Goal: Information Seeking & Learning: Learn about a topic

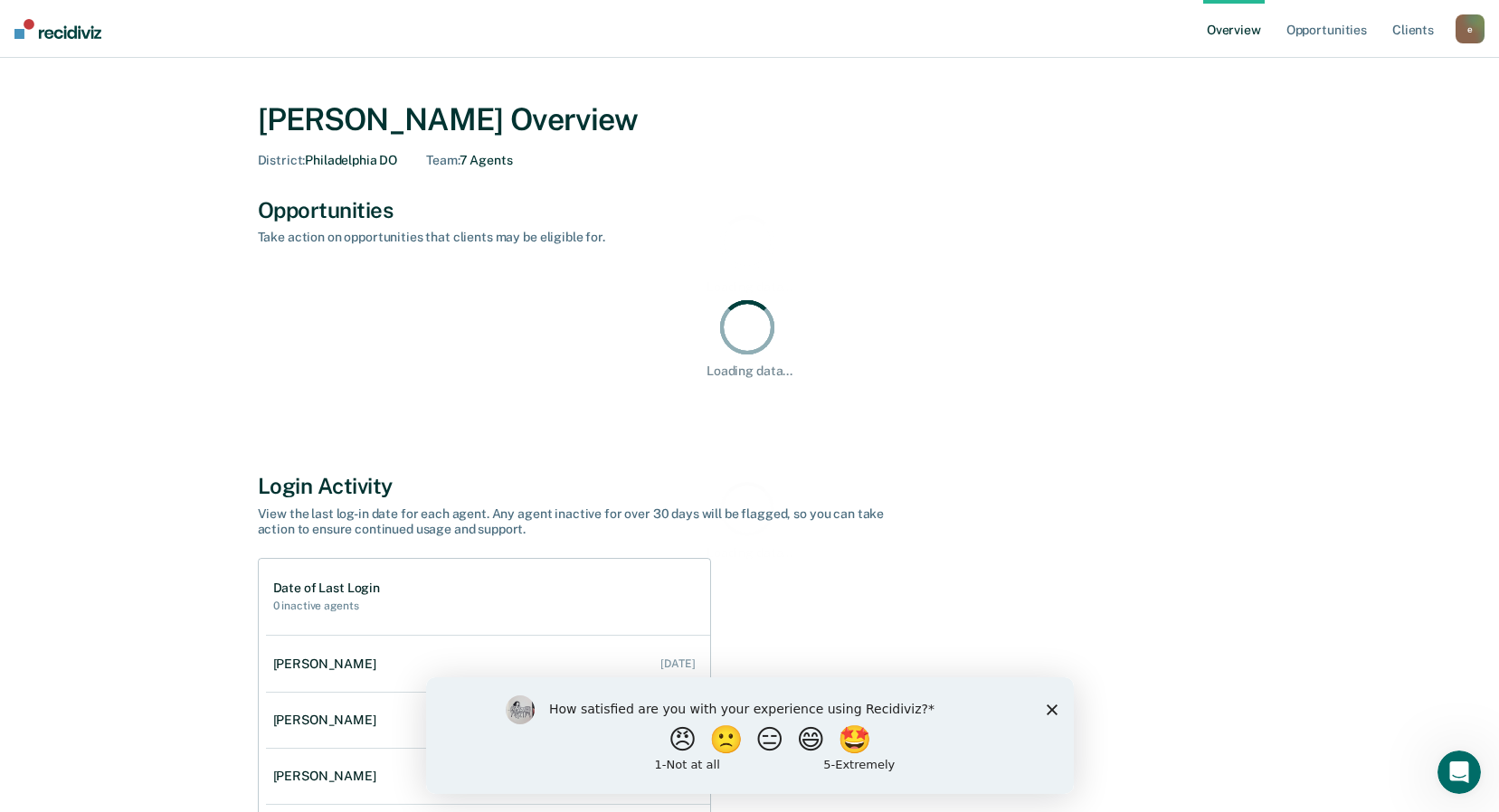
click at [1047, 709] on icon "Close survey" at bounding box center [1051, 709] width 11 height 11
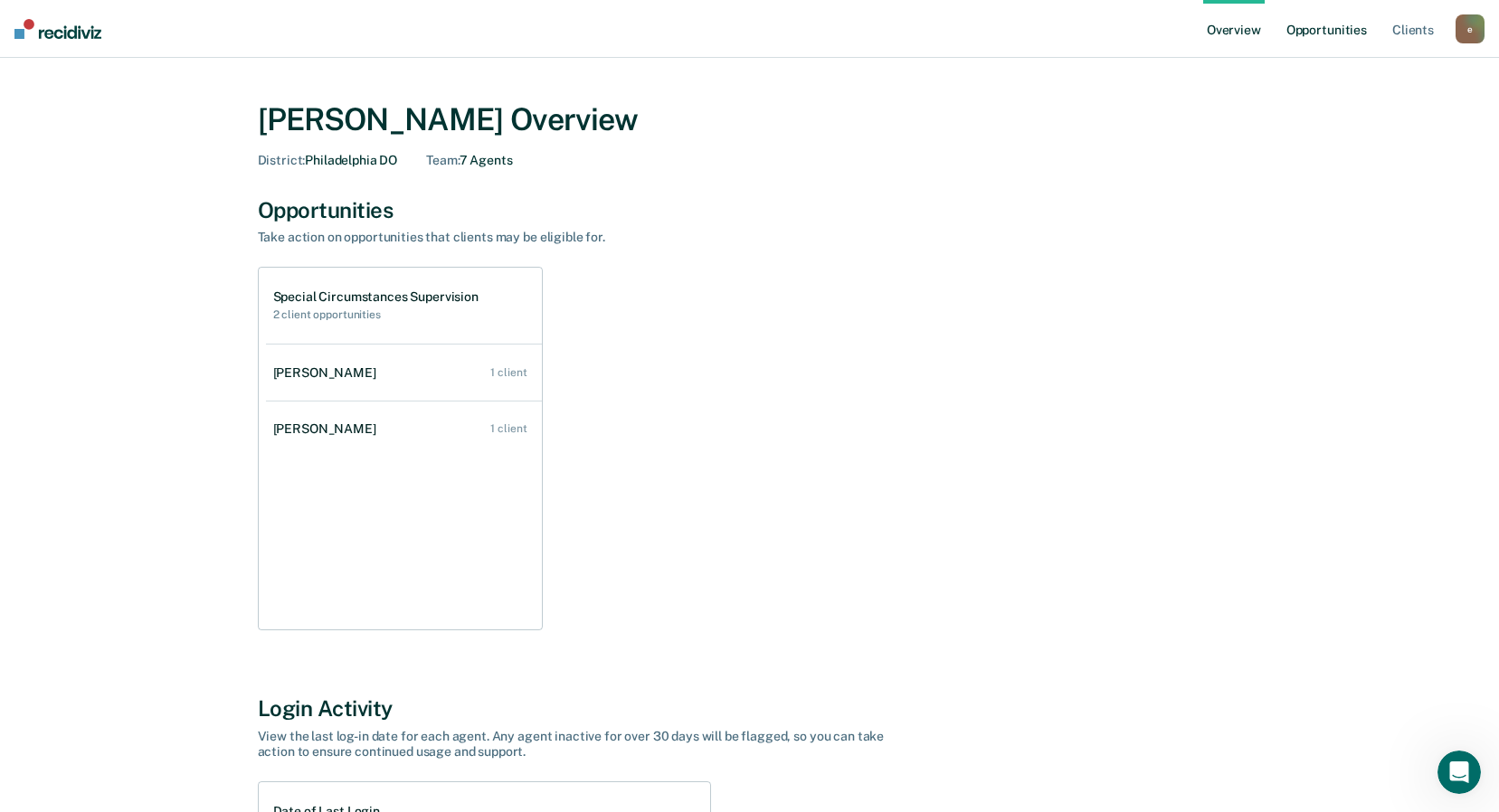
click at [1336, 35] on link "Opportunities" at bounding box center [1326, 28] width 88 height 58
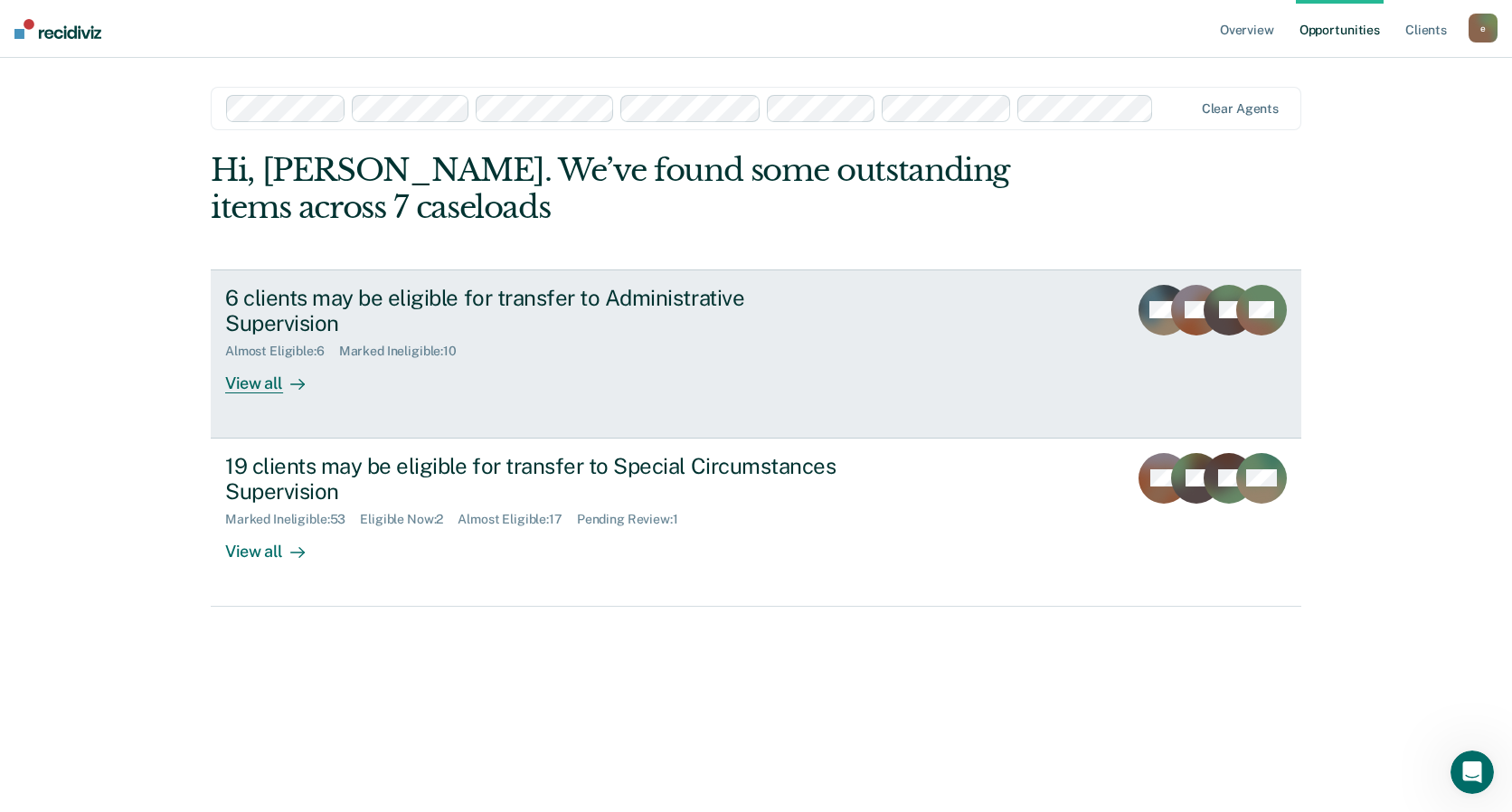
click at [731, 347] on div "6 clients may be eligible for transfer to Administrative Supervision Almost Eli…" at bounding box center [563, 339] width 678 height 109
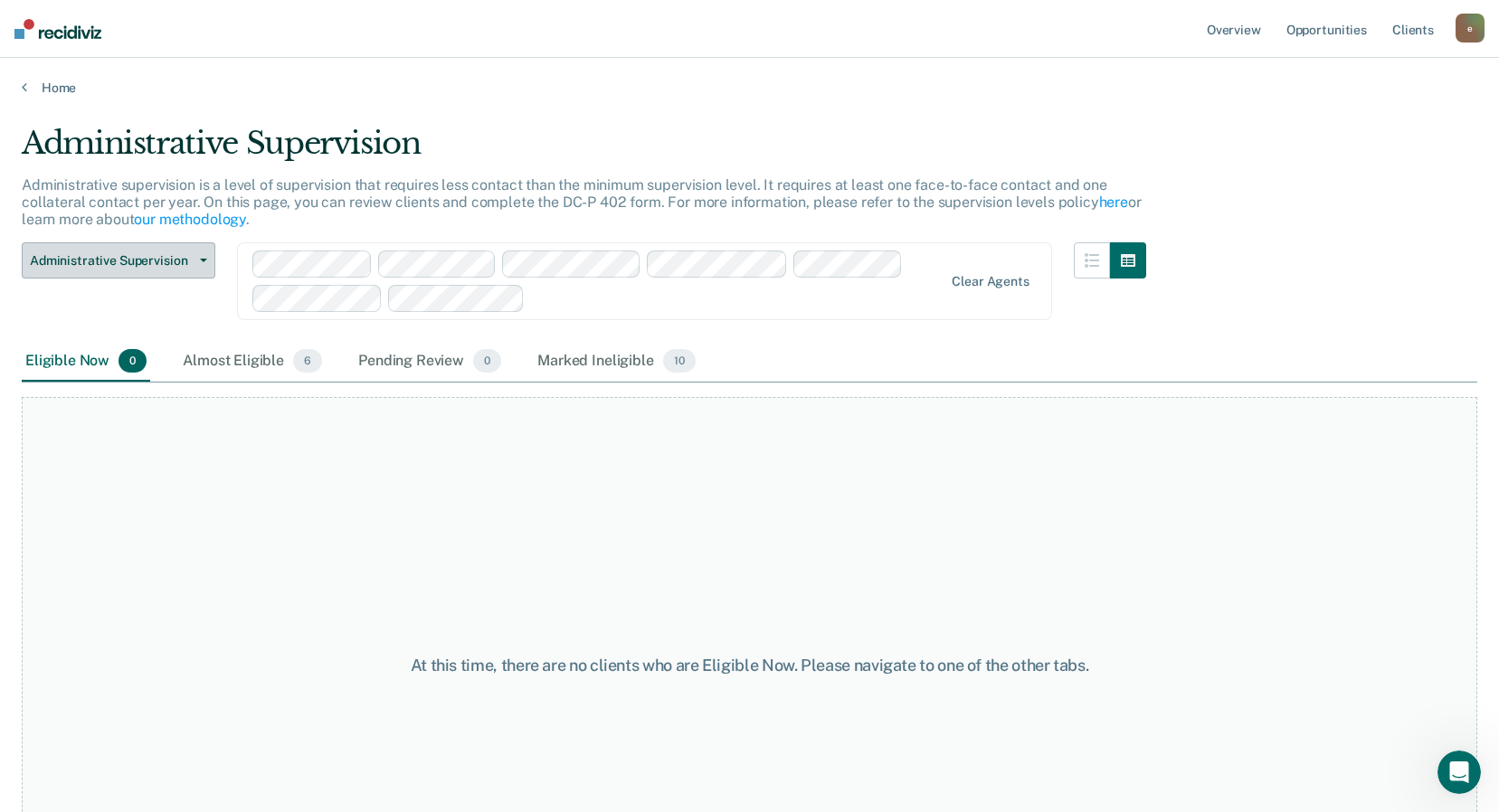
click at [184, 250] on button "Administrative Supervision" at bounding box center [118, 260] width 194 height 36
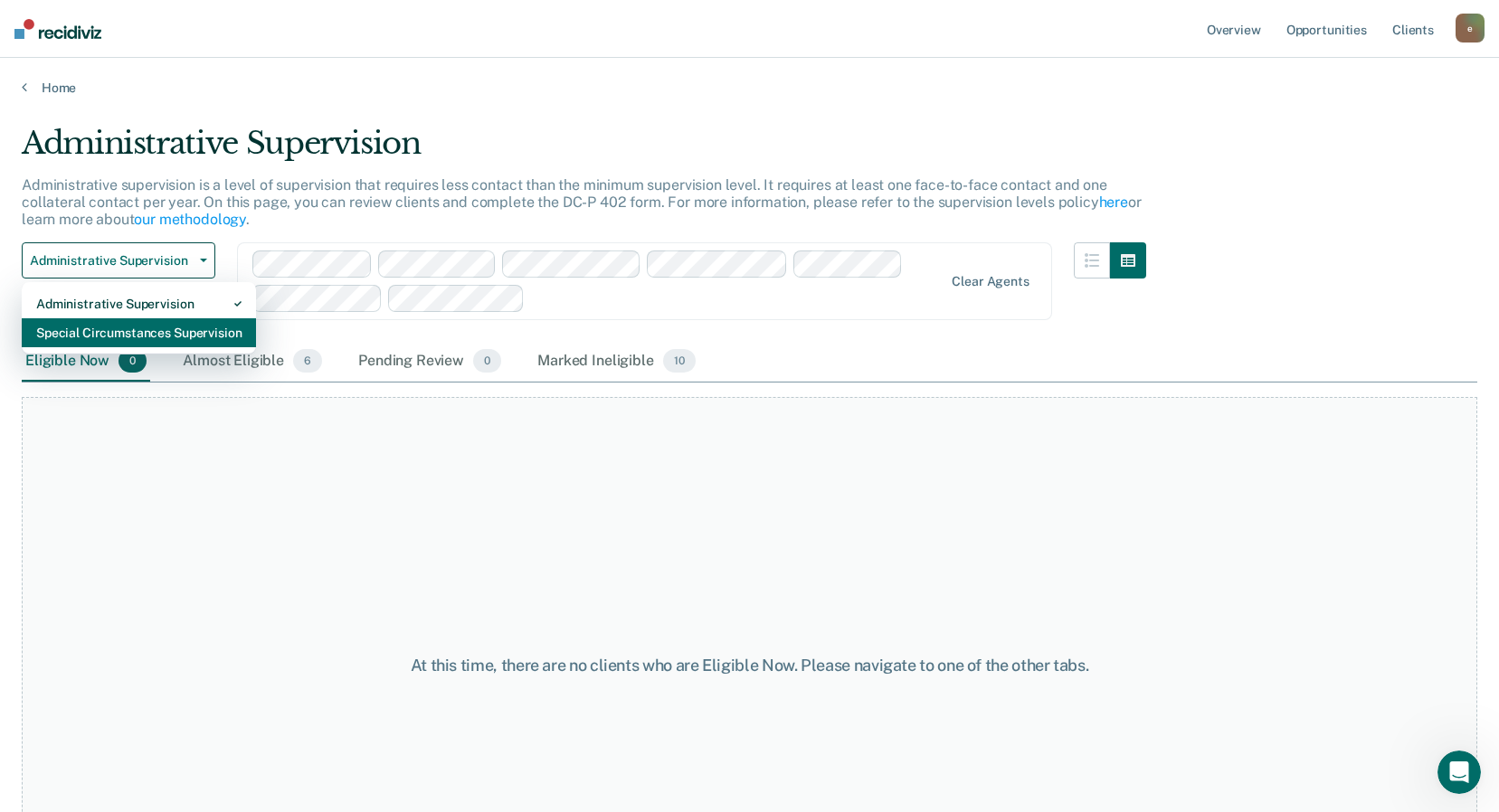
click at [153, 321] on div "Special Circumstances Supervision" at bounding box center [139, 333] width 206 height 29
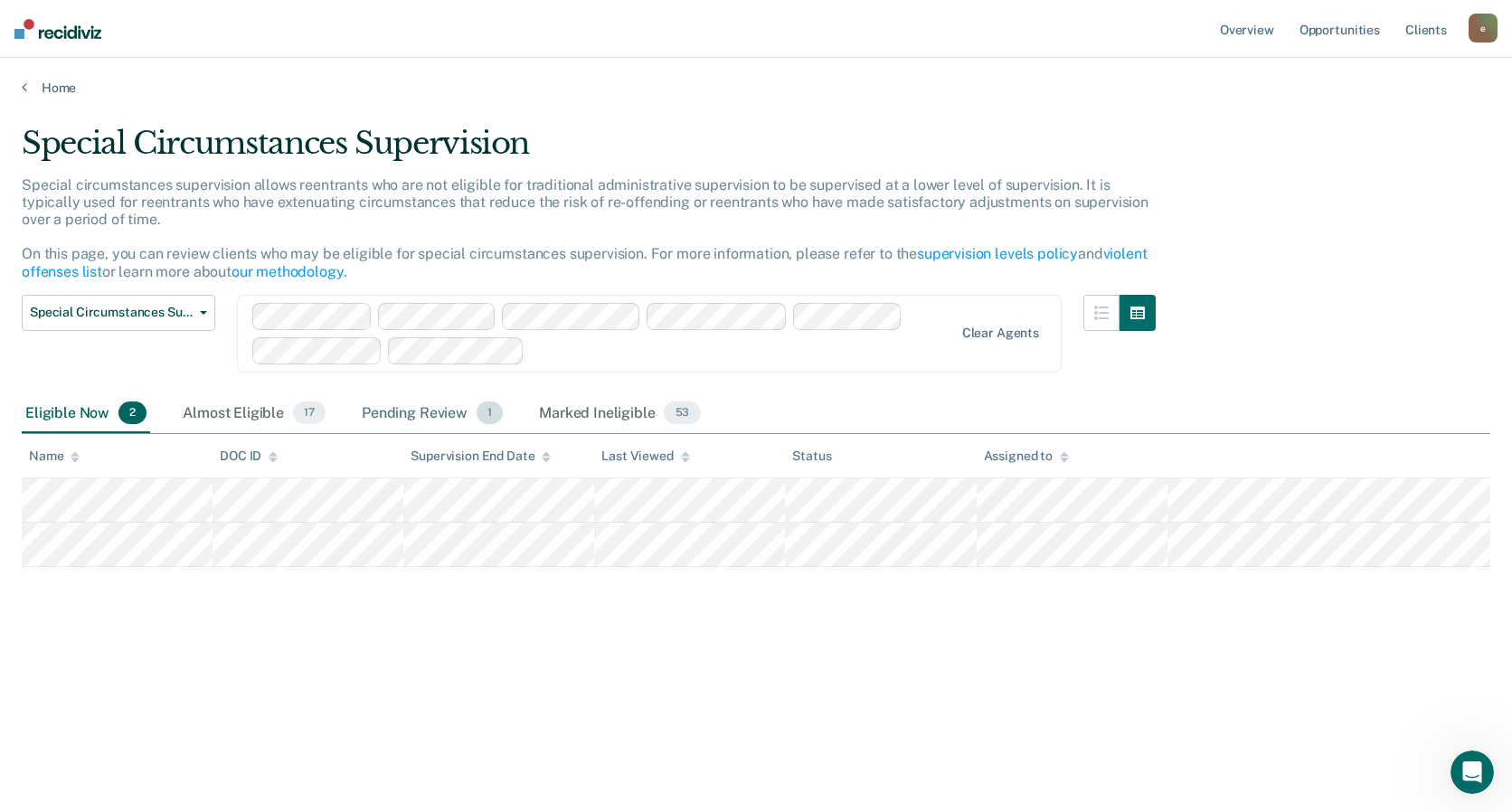
click at [416, 413] on div "Pending Review 1" at bounding box center [432, 414] width 149 height 39
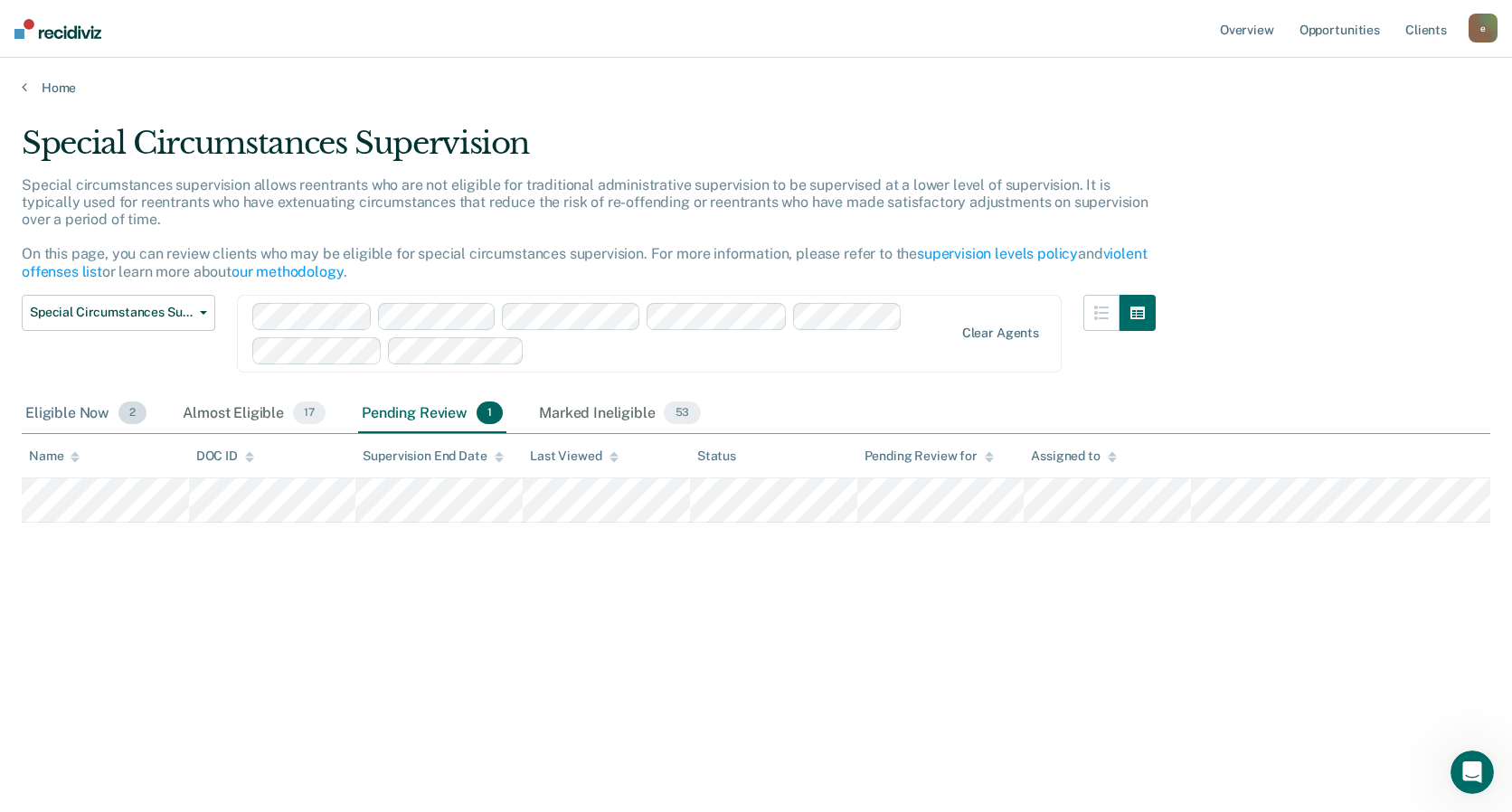
click at [84, 421] on div "Eligible Now 2" at bounding box center [86, 414] width 128 height 39
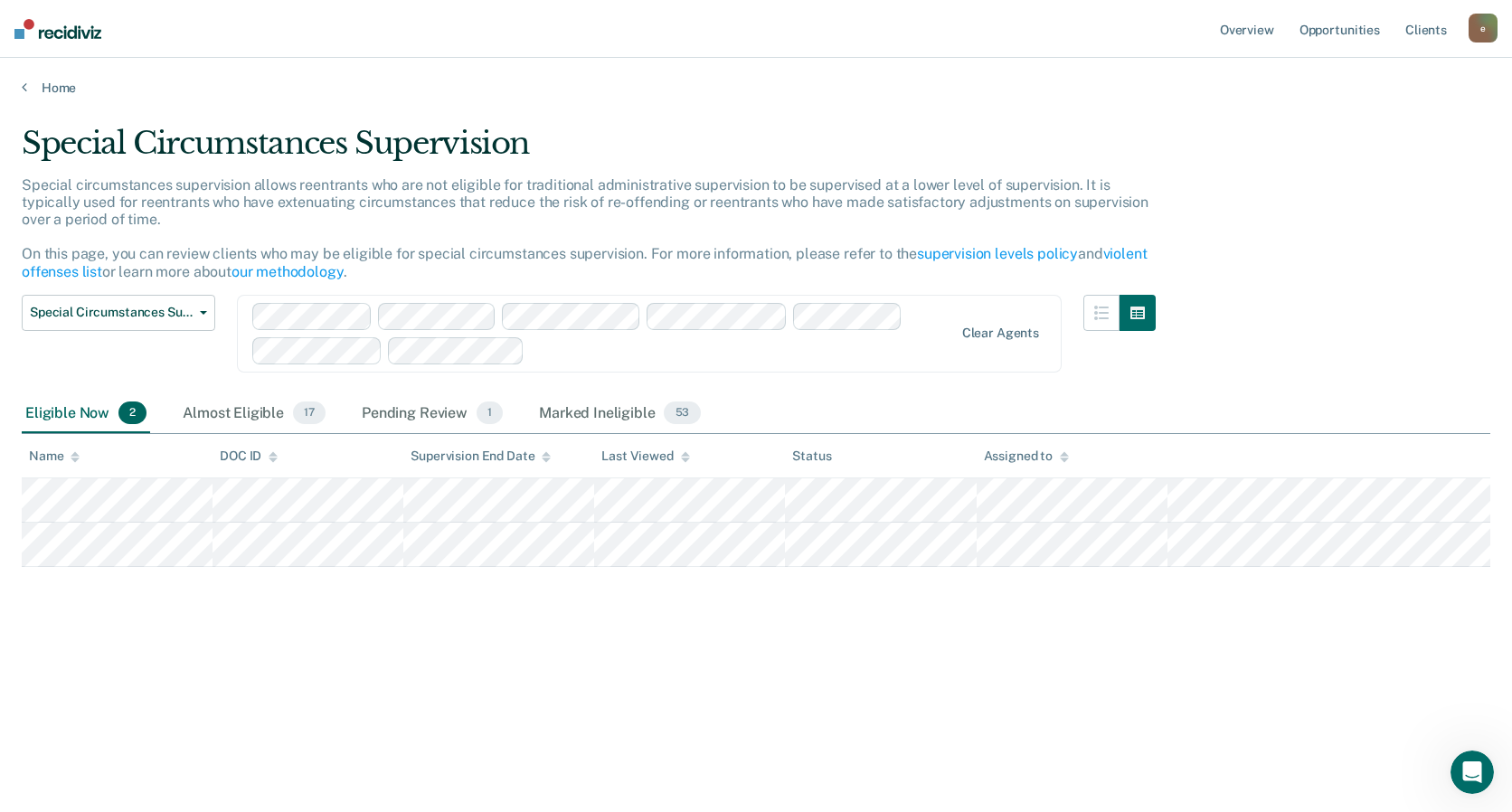
click at [314, 662] on div "Special Circumstances Supervision Special circumstances supervision allows reen…" at bounding box center [756, 400] width 1468 height 551
click at [408, 406] on div "Pending Review 1" at bounding box center [432, 414] width 149 height 39
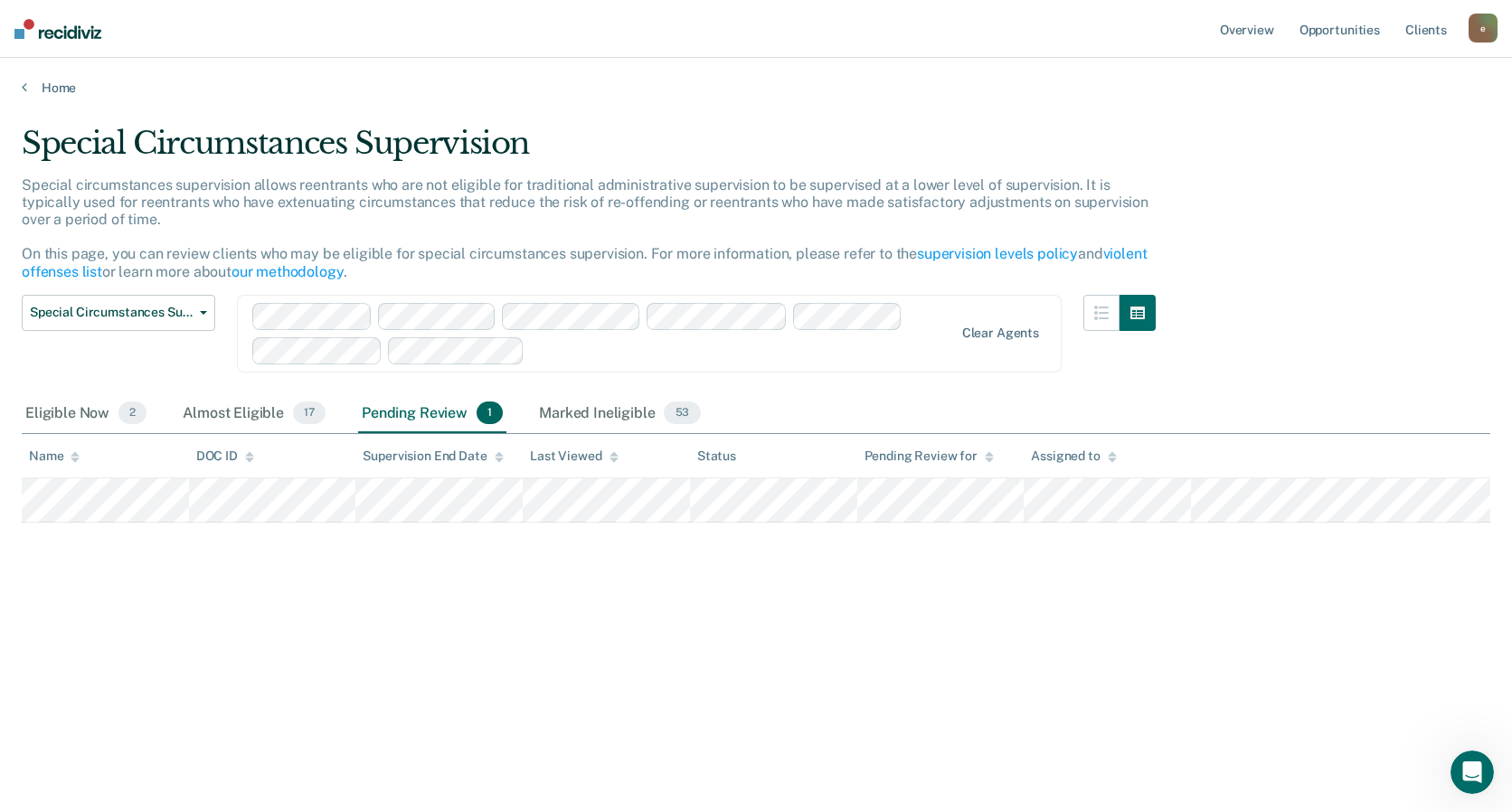
click at [845, 541] on div "Special Circumstances Supervision Special circumstances supervision allows reen…" at bounding box center [756, 400] width 1468 height 551
click at [741, 410] on div "Eligible Now 2 Almost Eligible 17 Pending Review 1 Marked Ineligible 53" at bounding box center [756, 415] width 1468 height 40
click at [533, 375] on div "Special Circumstances Supervision Administrative Supervision Special Circumstan…" at bounding box center [589, 344] width 1134 height 99
drag, startPoint x: 714, startPoint y: 415, endPoint x: 622, endPoint y: 416, distance: 92.0
click at [622, 416] on div "Eligible Now 2 Almost Eligible 17 Pending Review 1 Marked Ineligible 53" at bounding box center [756, 415] width 1468 height 40
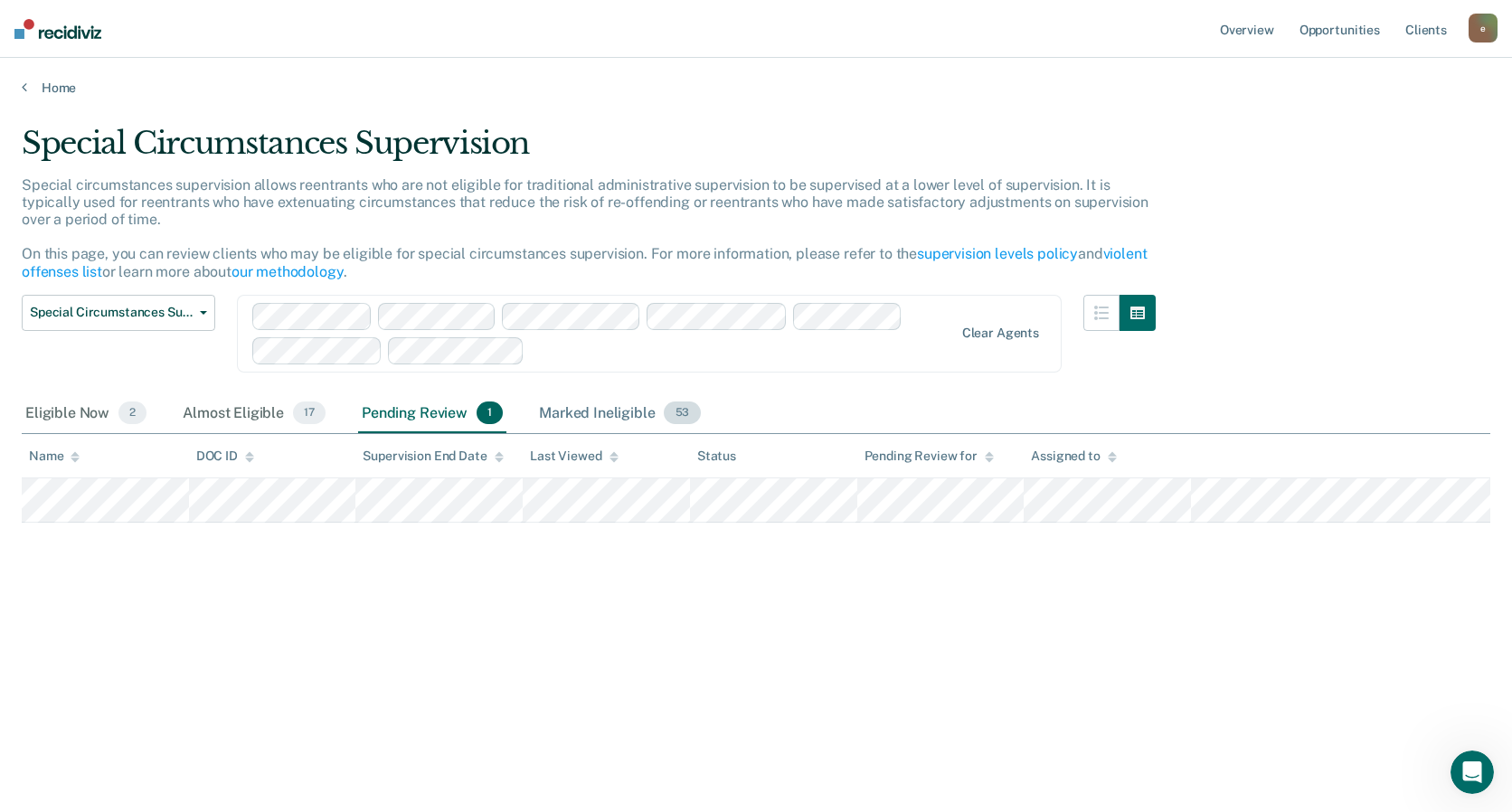
drag, startPoint x: 622, startPoint y: 416, endPoint x: 574, endPoint y: 409, distance: 48.5
click at [575, 409] on div "Marked Ineligible 53" at bounding box center [618, 414] width 168 height 39
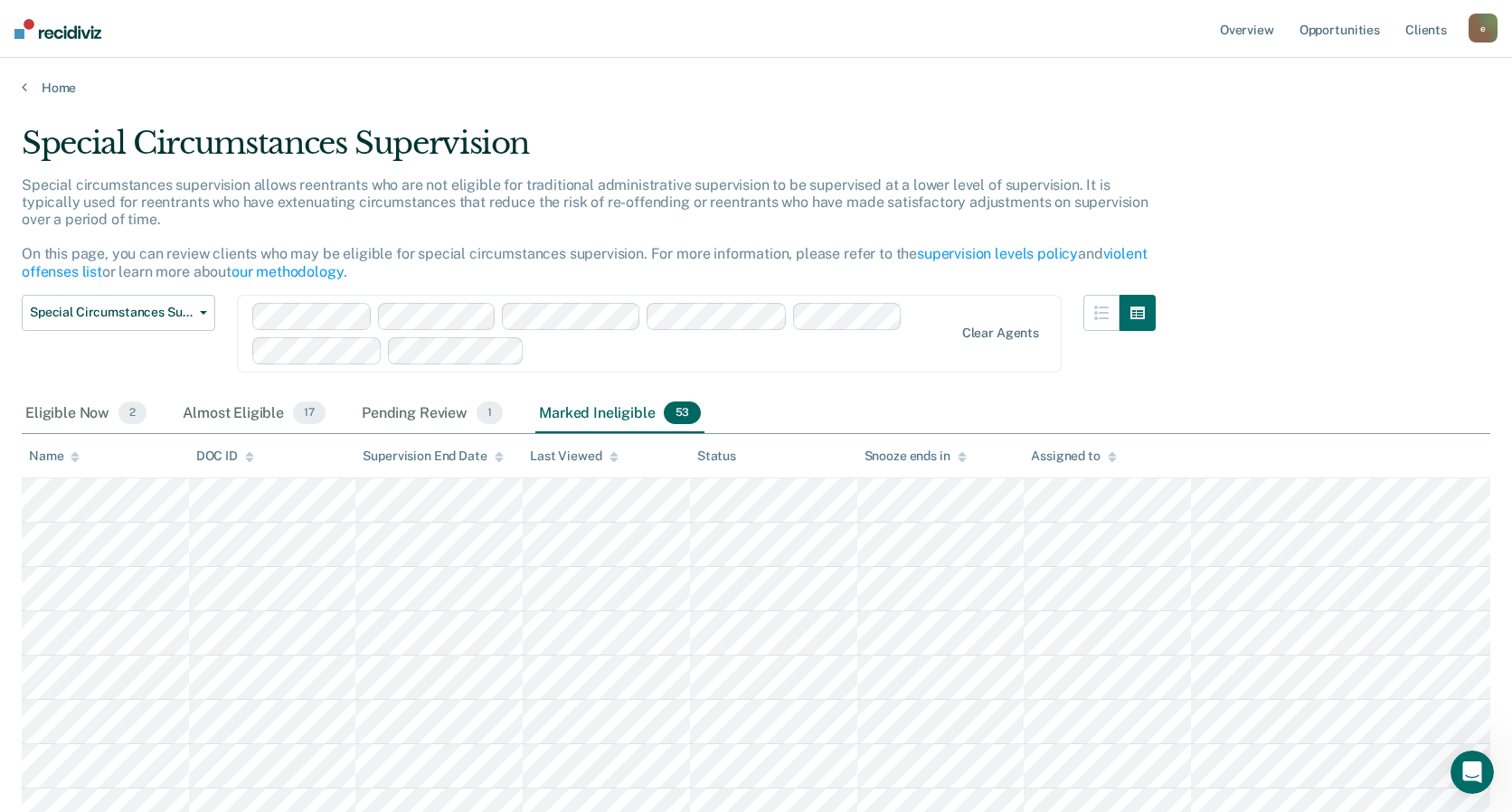
click at [574, 409] on div "Marked Ineligible 53" at bounding box center [618, 414] width 168 height 39
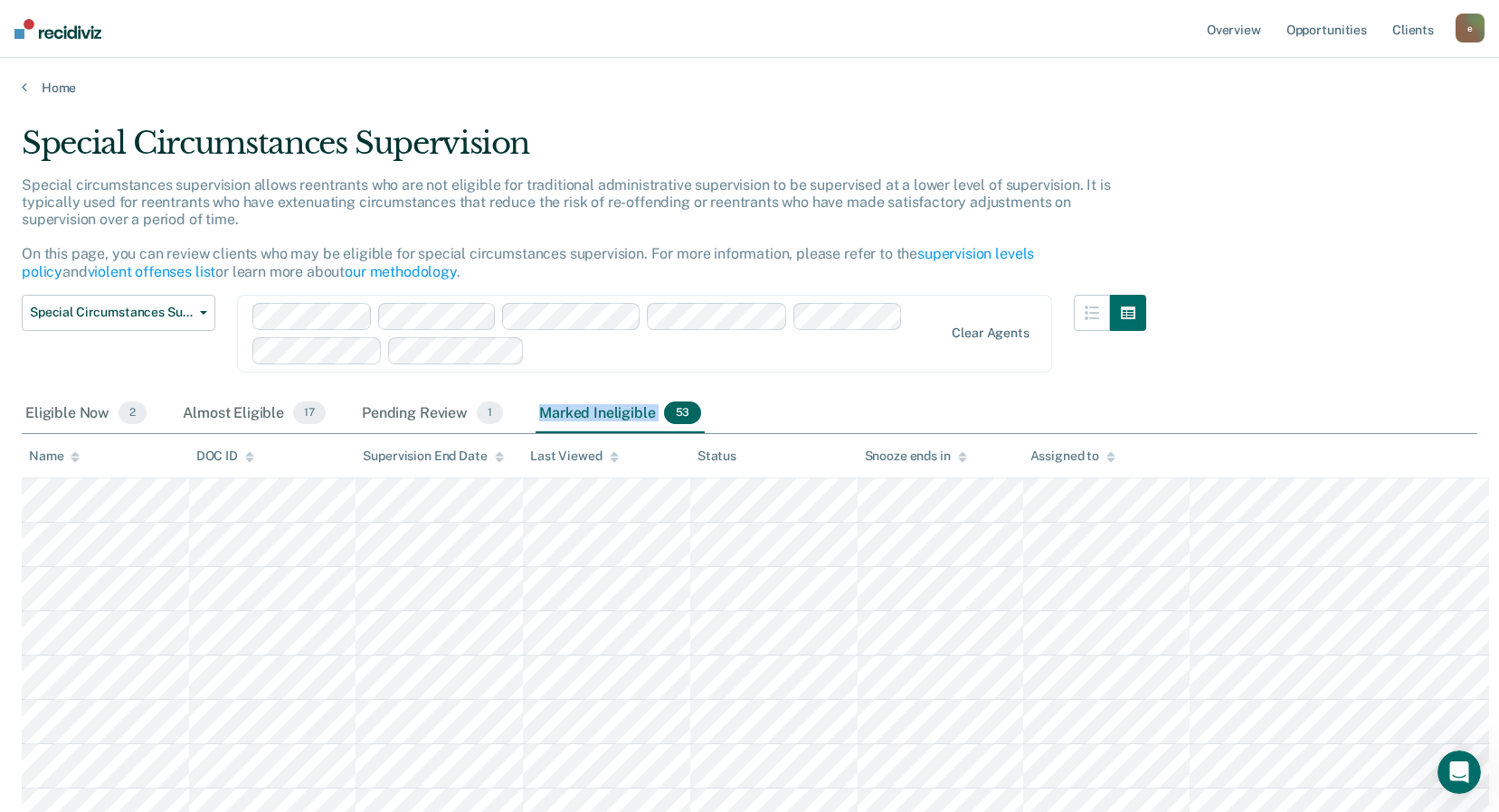
click at [575, 409] on div "Marked Ineligible 53" at bounding box center [619, 414] width 168 height 39
click at [1098, 318] on icon "button" at bounding box center [1092, 313] width 15 height 15
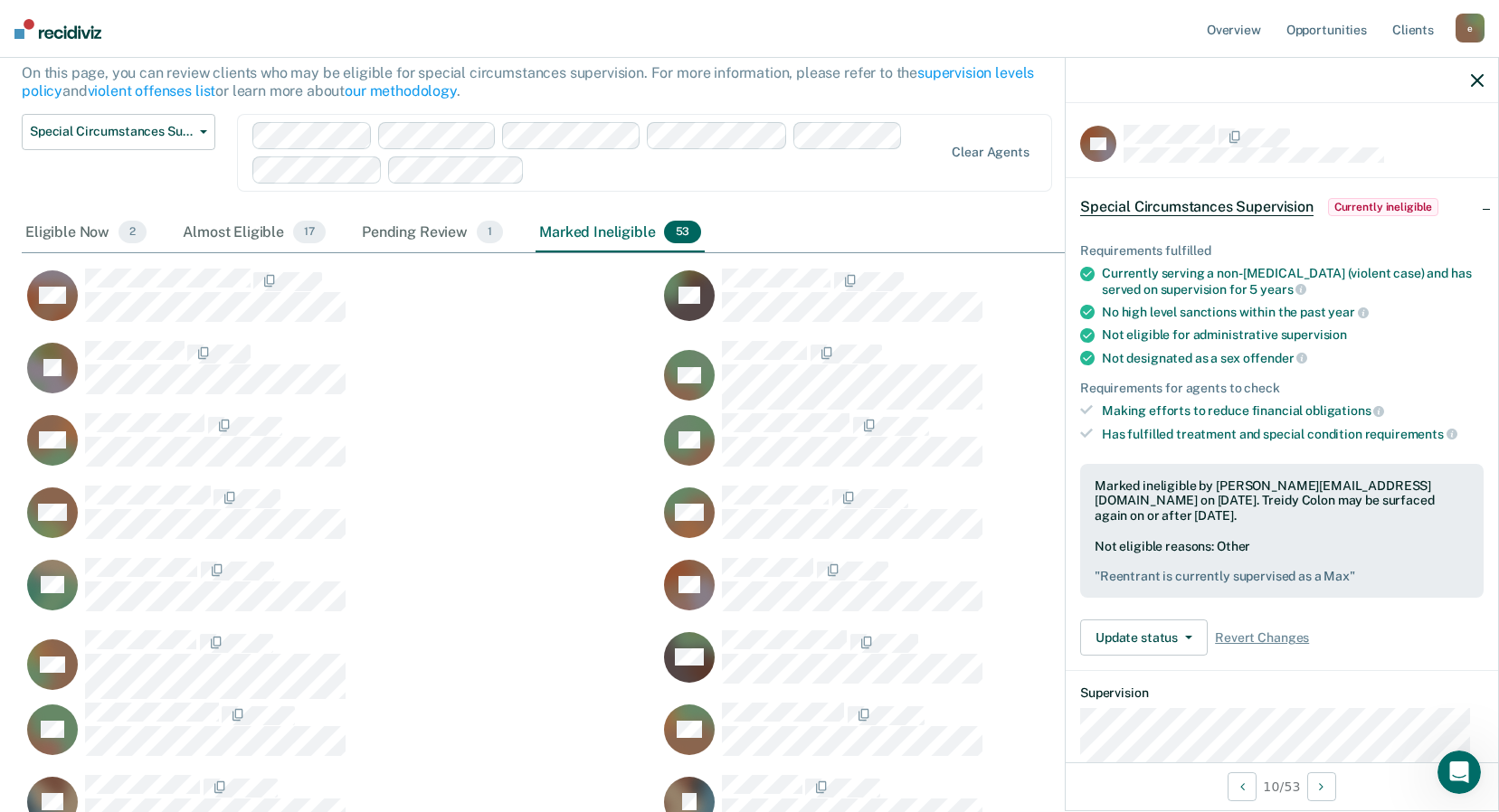
click at [1474, 79] on icon "button" at bounding box center [1477, 81] width 13 height 13
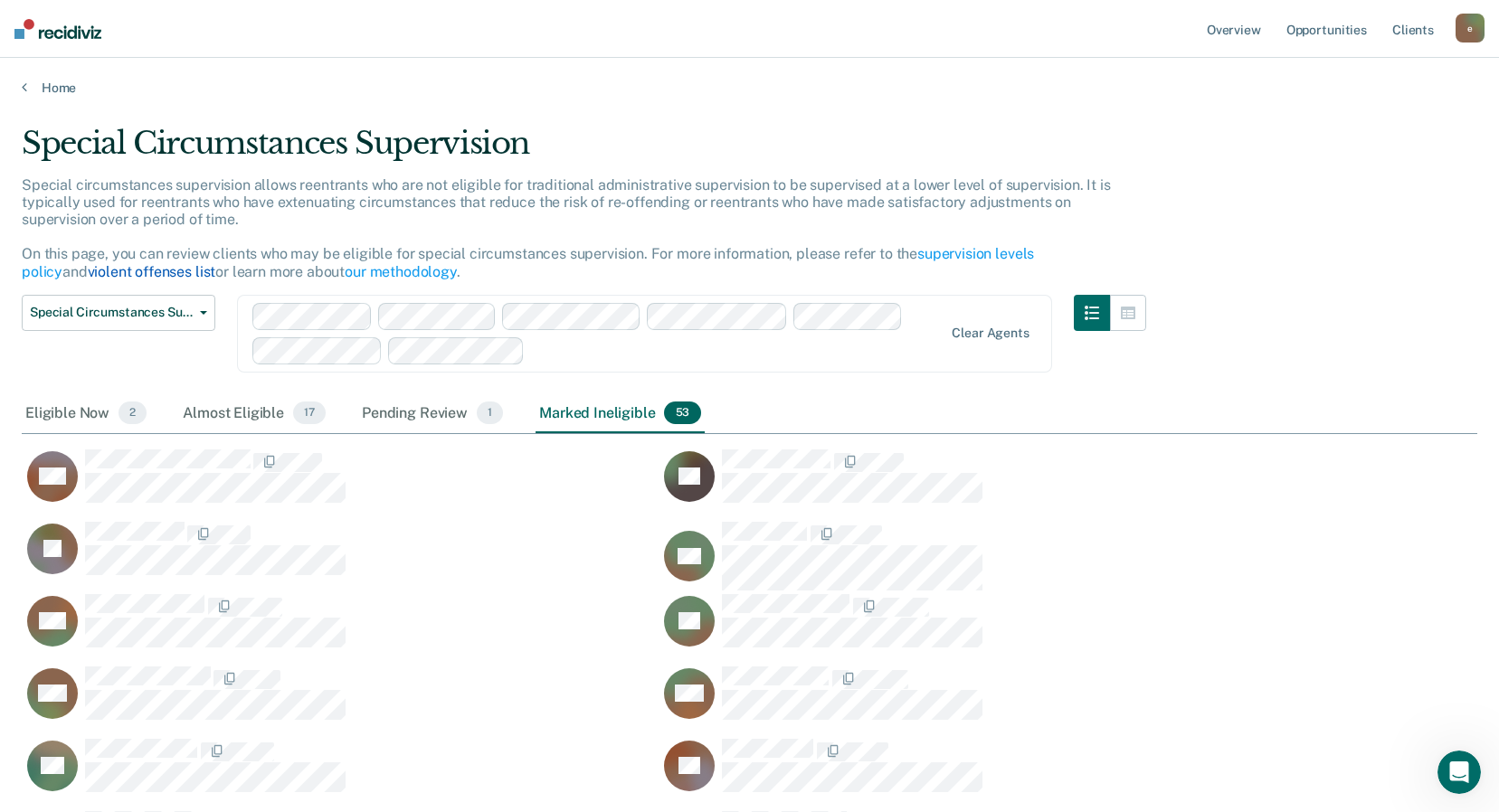
click at [217, 263] on link "violent offenses list" at bounding box center [152, 272] width 129 height 17
